Goal: Communication & Community: Answer question/provide support

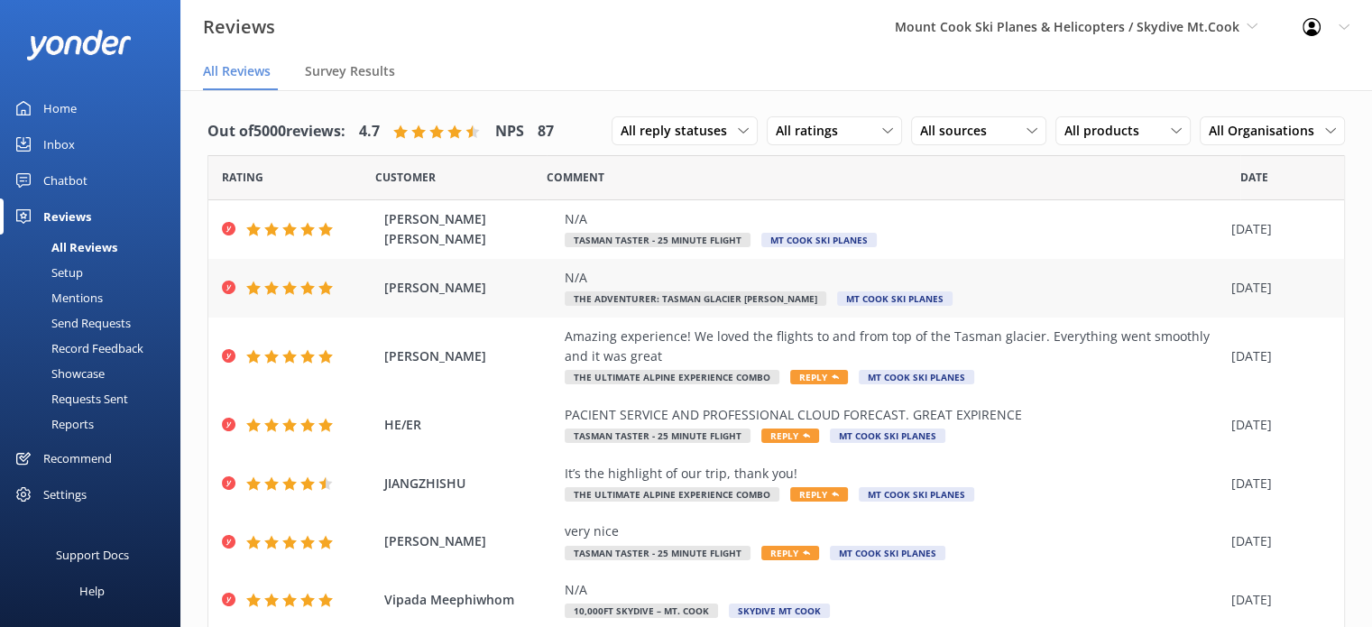
click at [1144, 273] on div "N/A" at bounding box center [894, 278] width 658 height 20
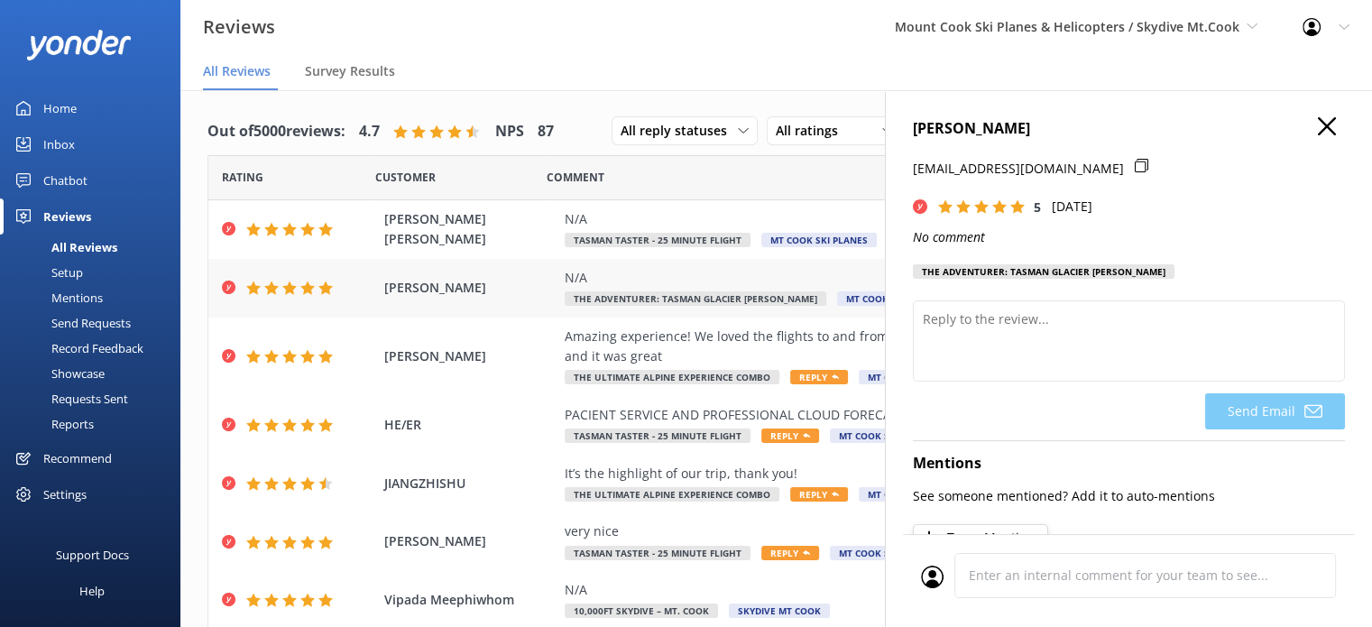
scroll to position [4, 0]
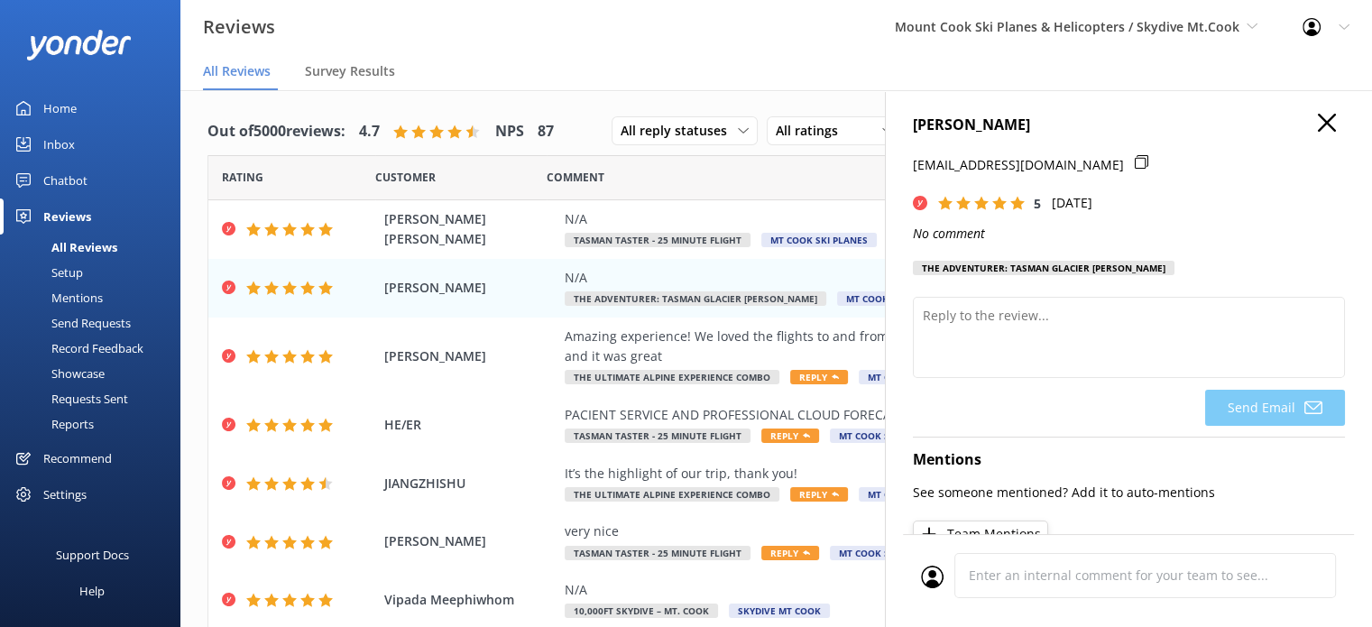
click at [1318, 129] on icon at bounding box center [1327, 123] width 18 height 18
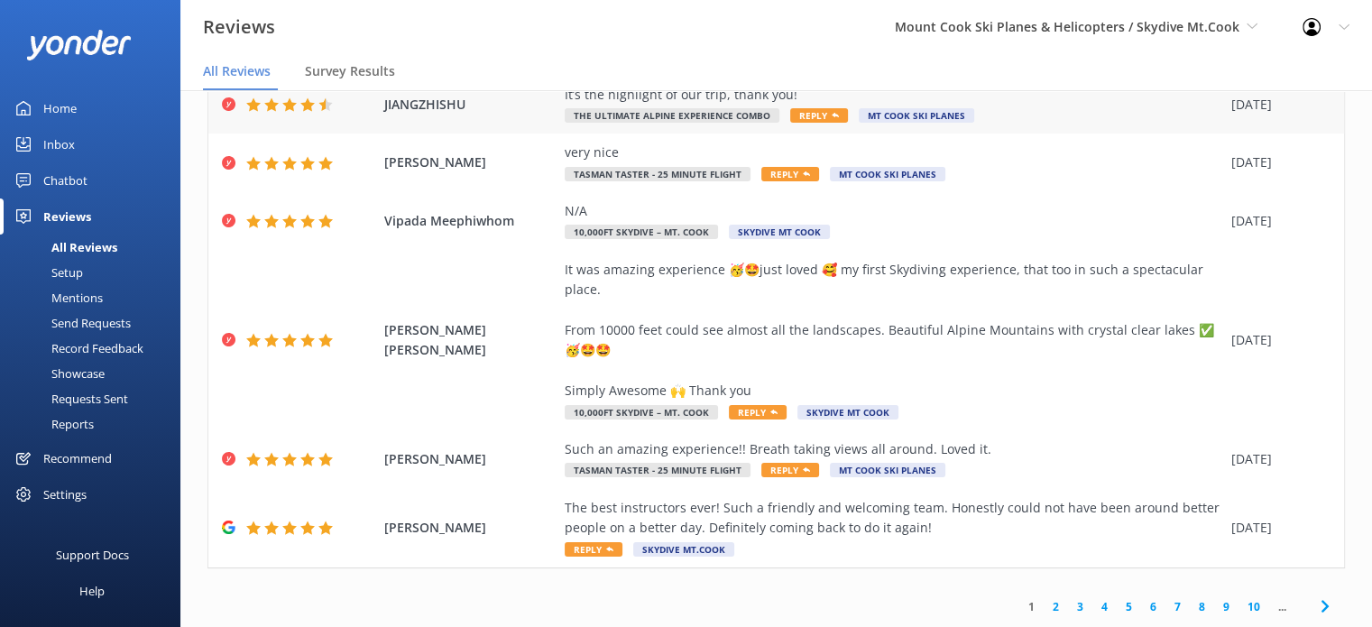
scroll to position [36, 0]
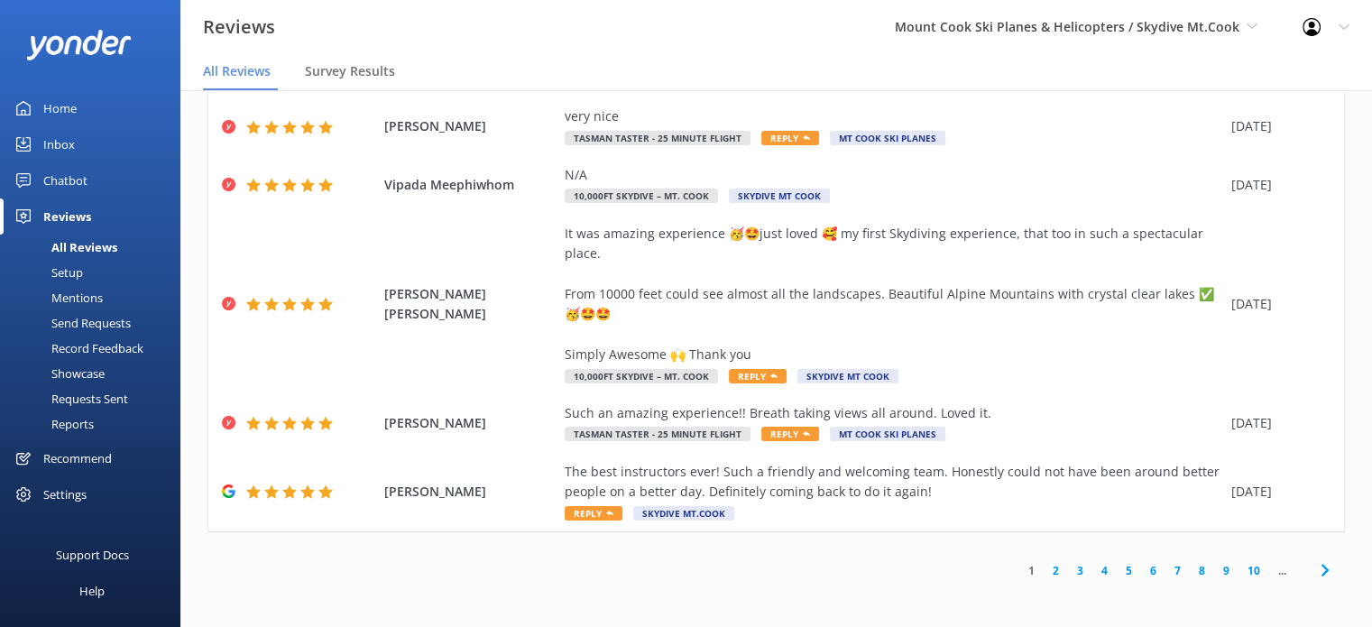
click at [1044, 569] on link "2" at bounding box center [1056, 570] width 24 height 17
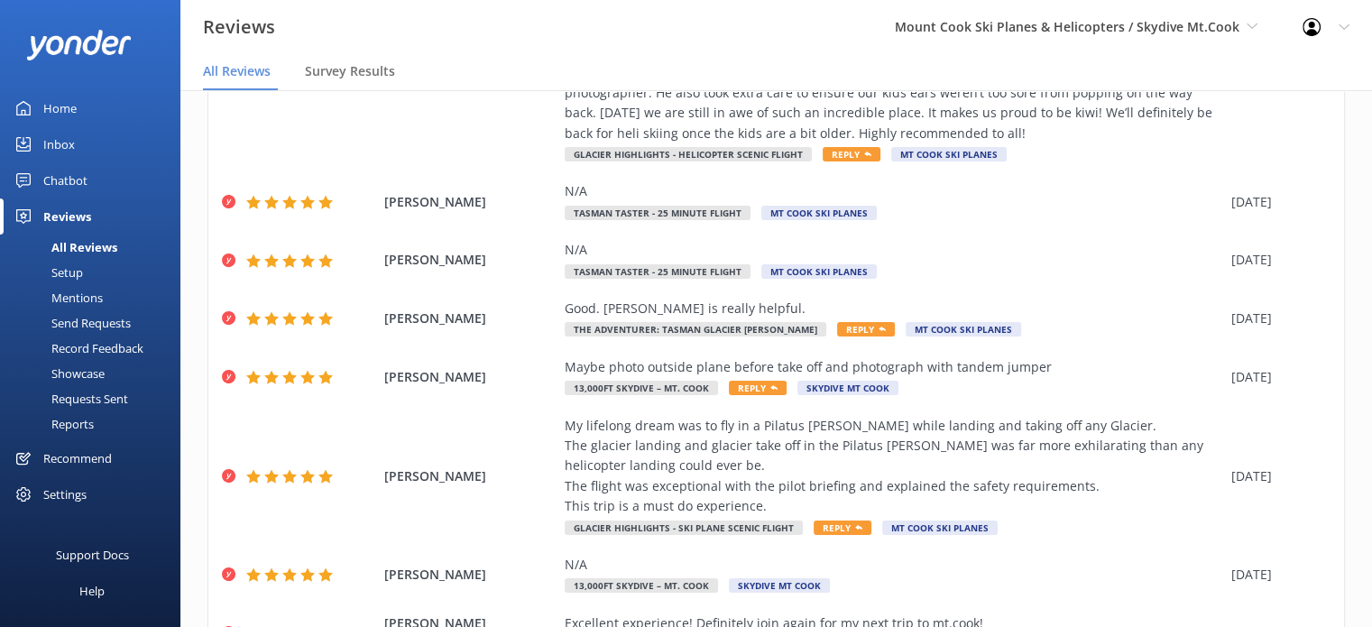
scroll to position [313, 0]
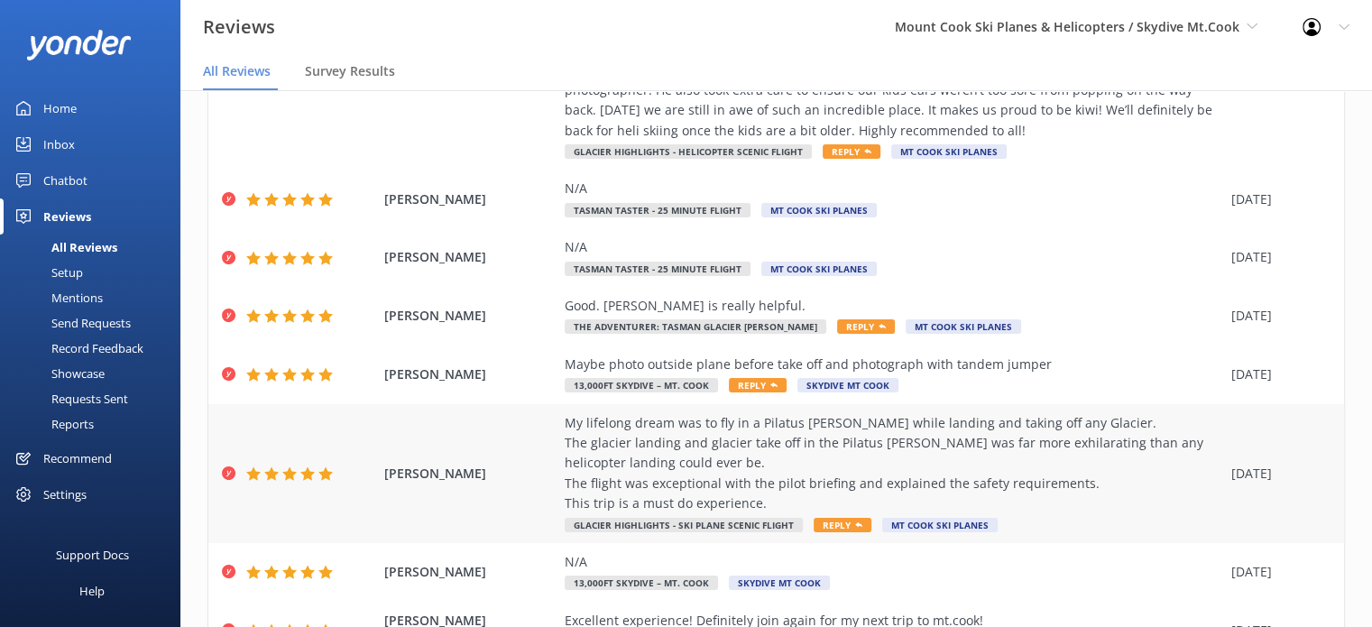
click at [944, 459] on div "My lifelong dream was to fly in a Pilatus [PERSON_NAME] while landing and takin…" at bounding box center [894, 463] width 658 height 101
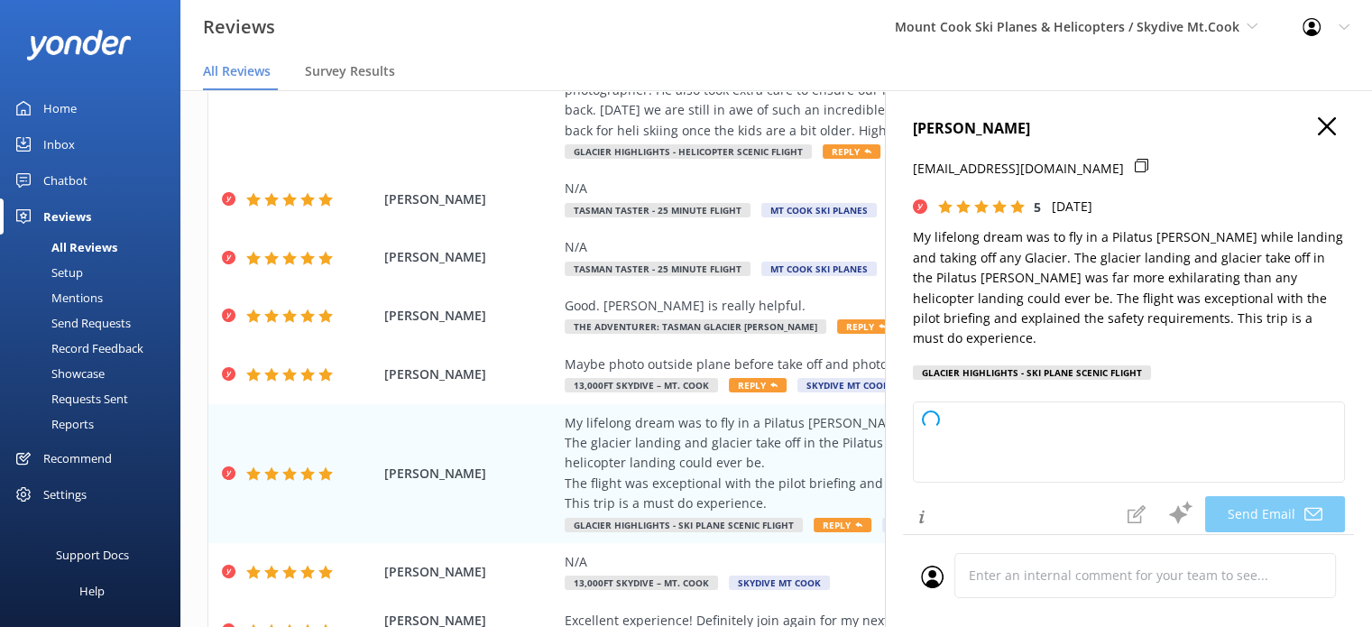
type textarea "Thank you so much, [PERSON_NAME], for your wonderful review! We're thrilled to …"
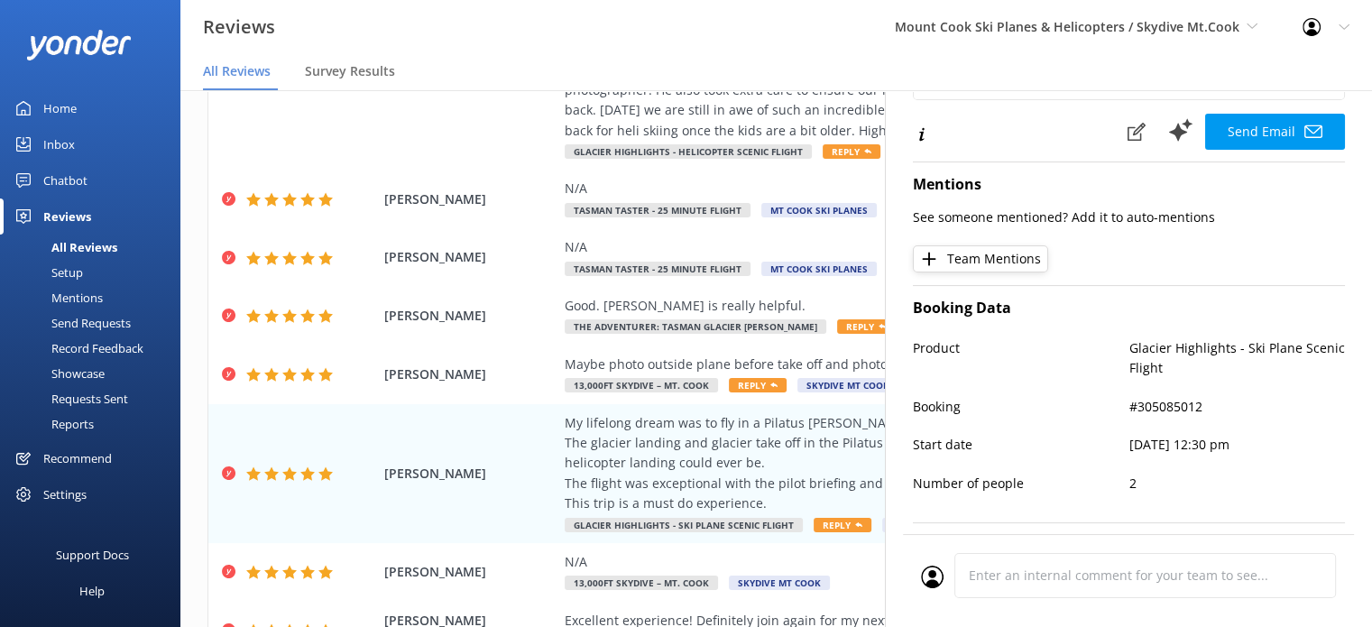
scroll to position [389, 0]
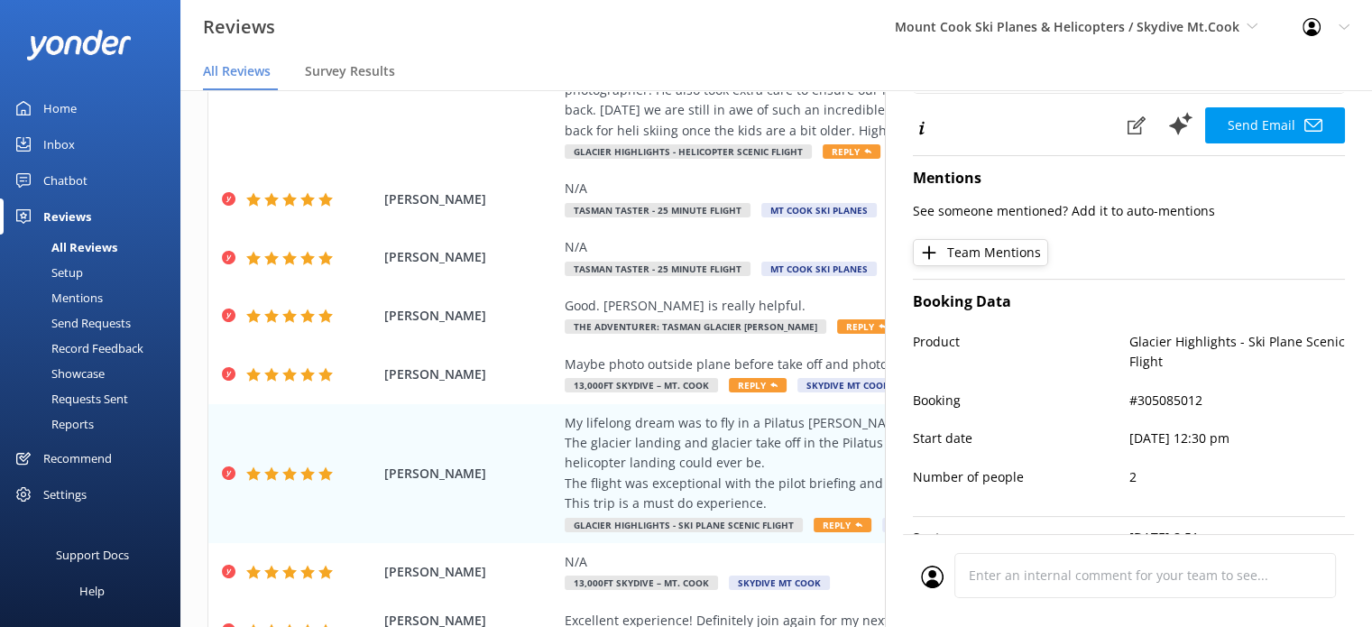
click at [564, 65] on nav "All Reviews Survey Results" at bounding box center [775, 72] width 1191 height 36
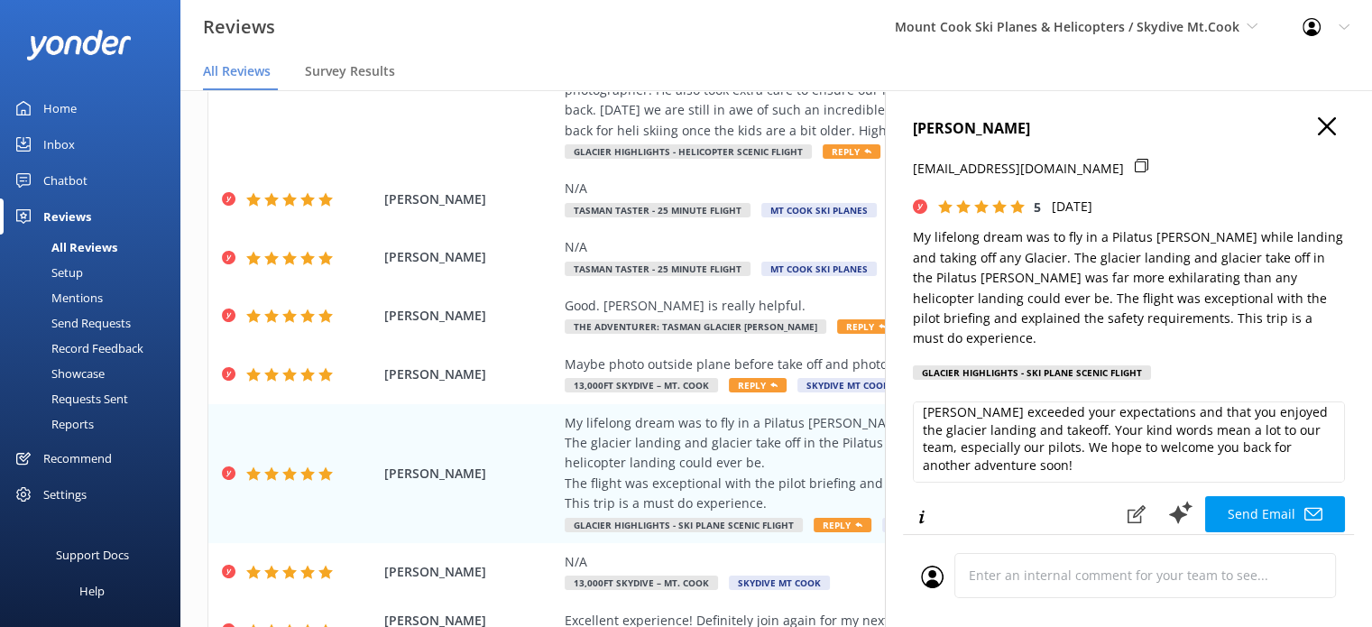
click at [1318, 126] on icon at bounding box center [1327, 126] width 18 height 18
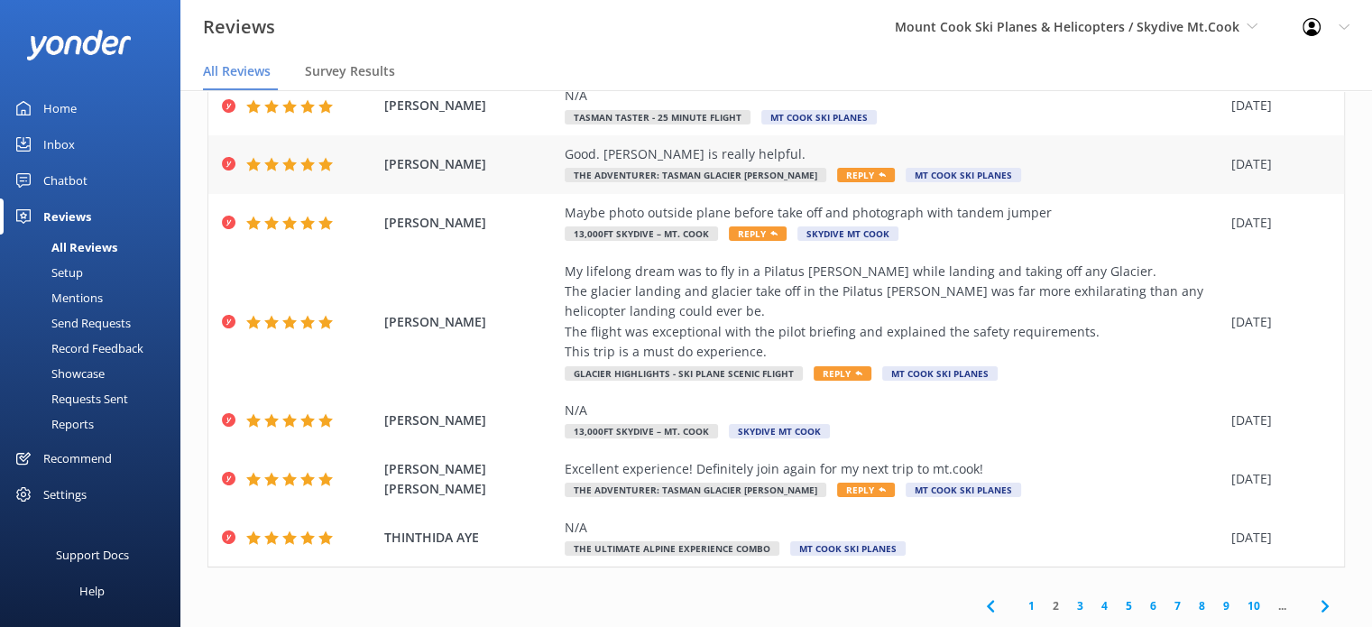
scroll to position [500, 0]
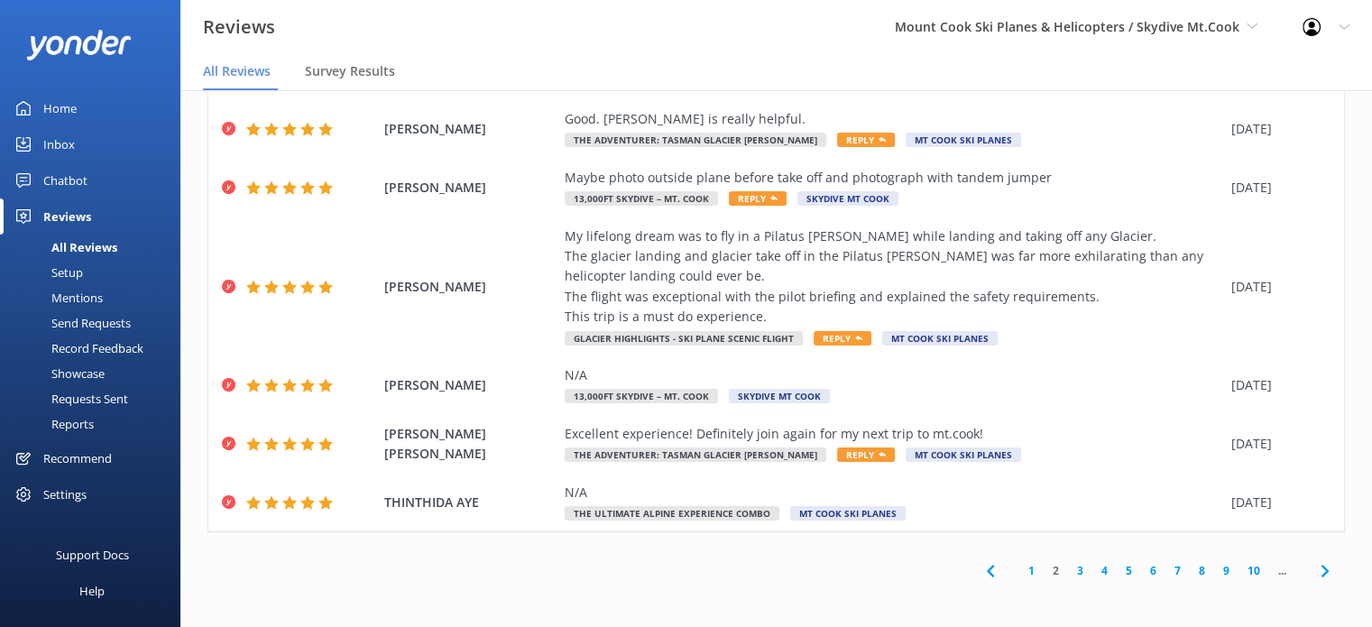
click at [1068, 568] on link "3" at bounding box center [1080, 570] width 24 height 17
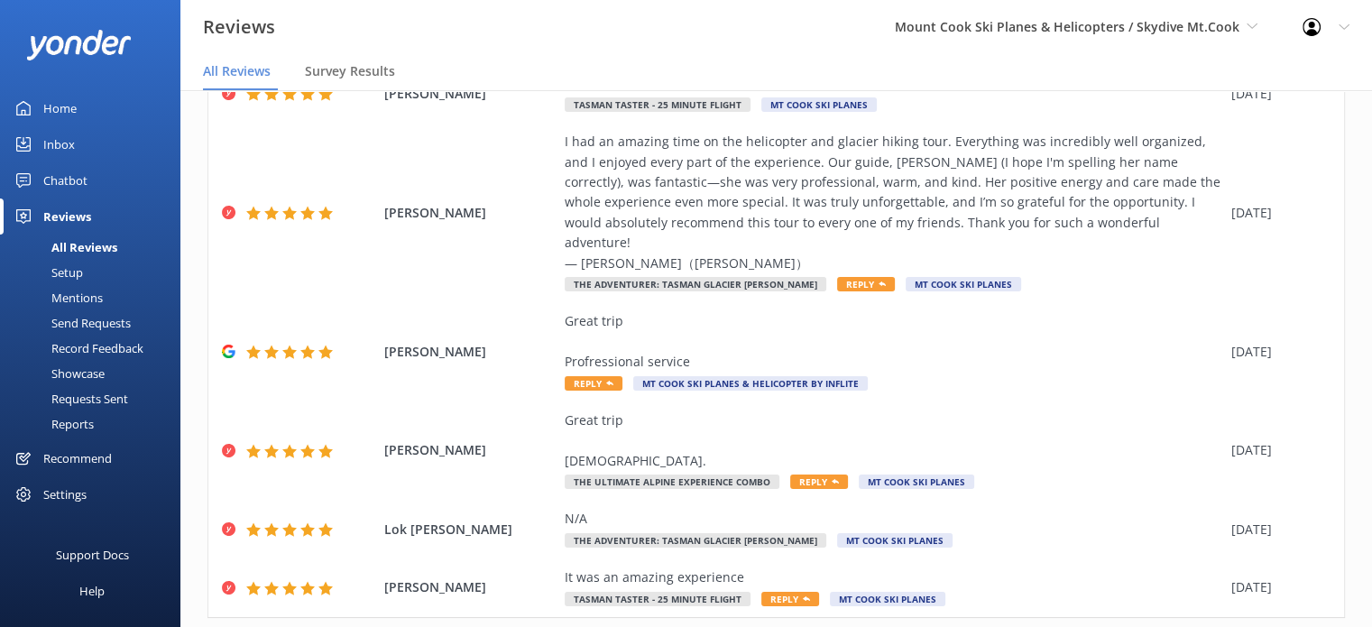
scroll to position [601, 0]
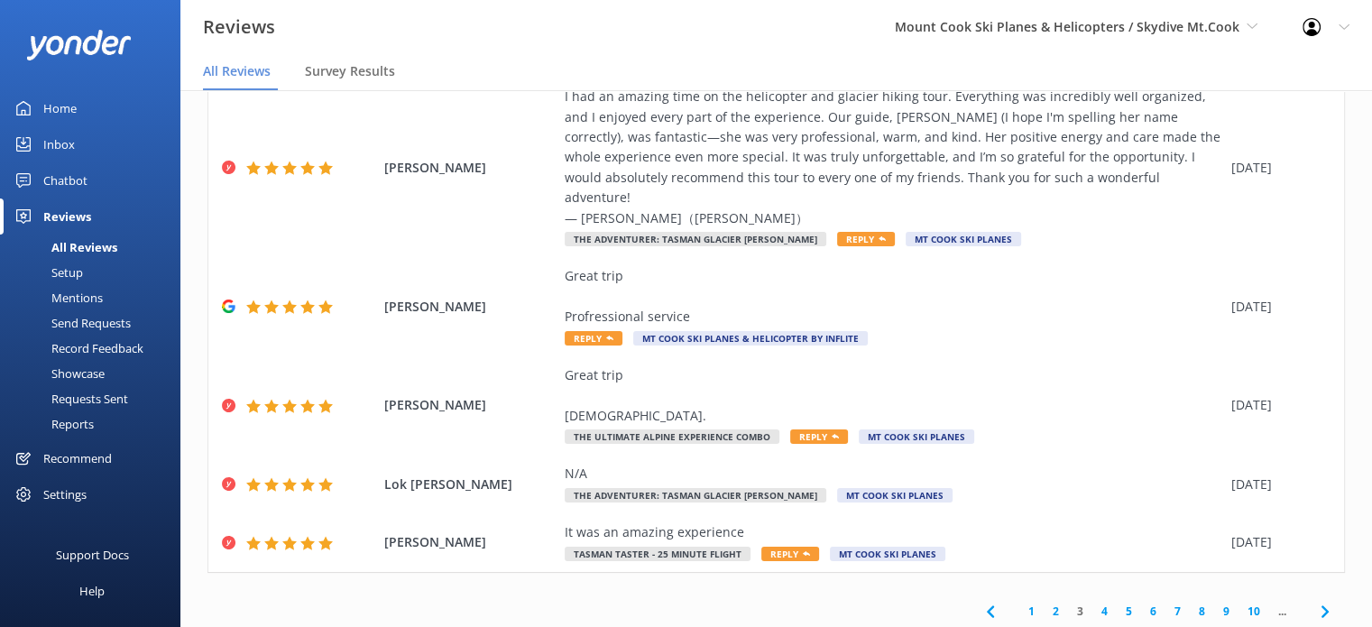
click at [1096, 603] on link "4" at bounding box center [1104, 611] width 24 height 17
